Goal: Information Seeking & Learning: Learn about a topic

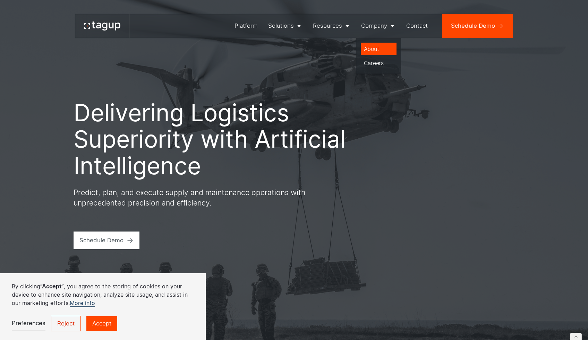
click at [377, 48] on div "About" at bounding box center [379, 49] width 30 height 8
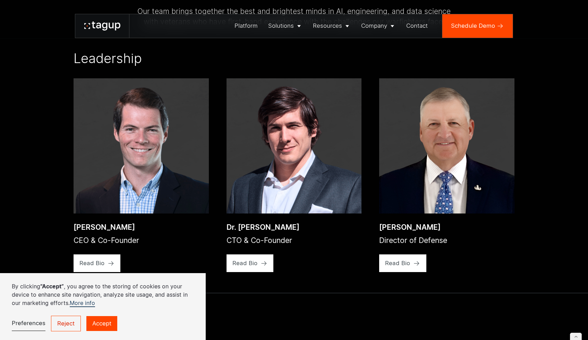
scroll to position [1203, 0]
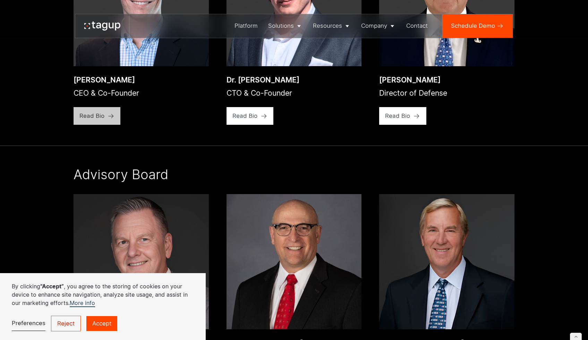
click at [85, 120] on div "Read Bio" at bounding box center [91, 116] width 25 height 9
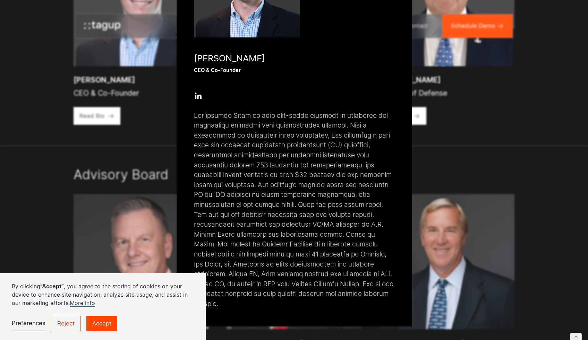
scroll to position [118, 0]
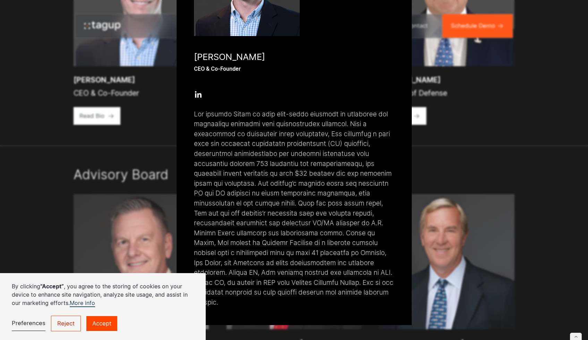
click at [42, 115] on div "Close popup [PERSON_NAME] CEO & Co-Founder Open Open Twitter profile Send Email…" at bounding box center [294, 170] width 588 height 340
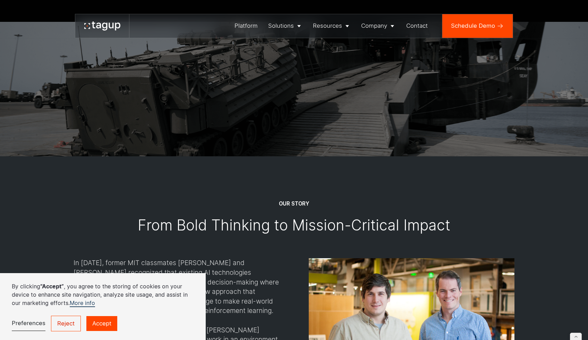
scroll to position [347, 0]
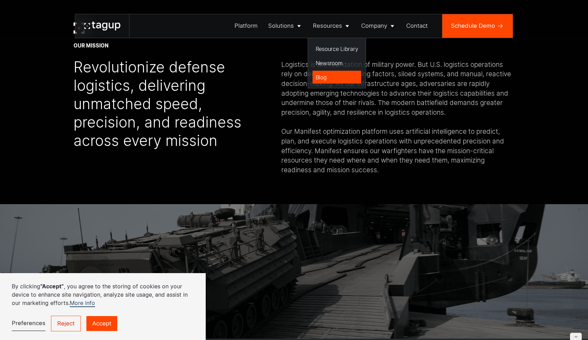
click at [322, 78] on div "Blog" at bounding box center [337, 77] width 43 height 8
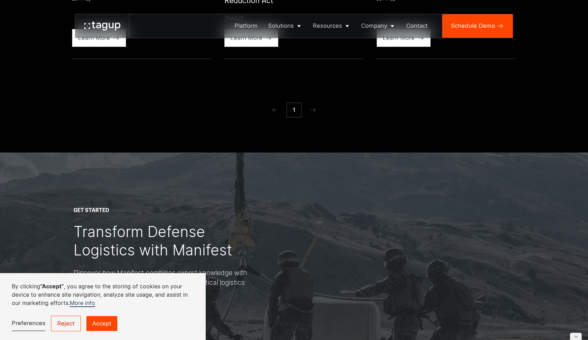
scroll to position [346, 0]
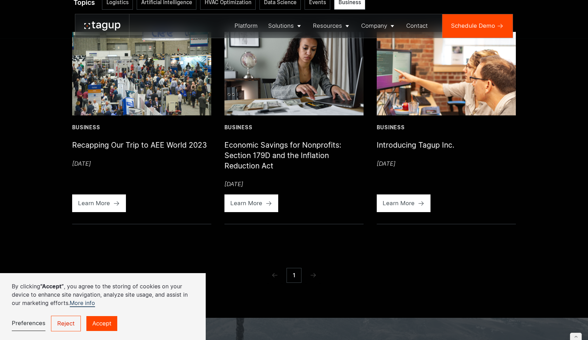
click at [422, 111] on img at bounding box center [446, 74] width 139 height 84
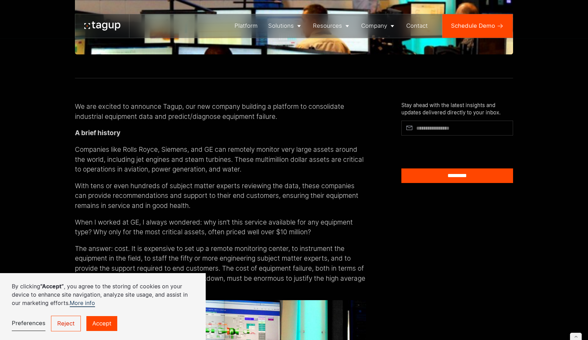
scroll to position [226, 0]
